Goal: Task Accomplishment & Management: Use online tool/utility

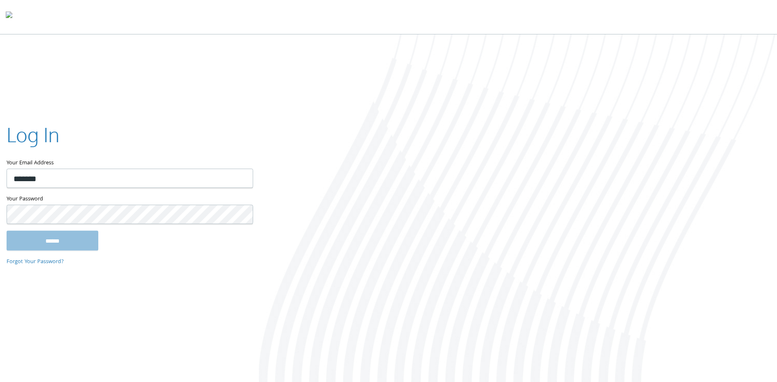
type input "**********"
click at [7, 231] on input "******" at bounding box center [53, 241] width 92 height 20
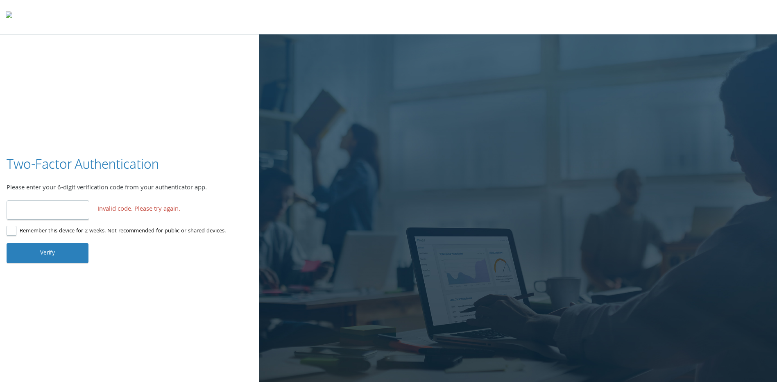
type input "*"
type input "******"
